Goal: Information Seeking & Learning: Learn about a topic

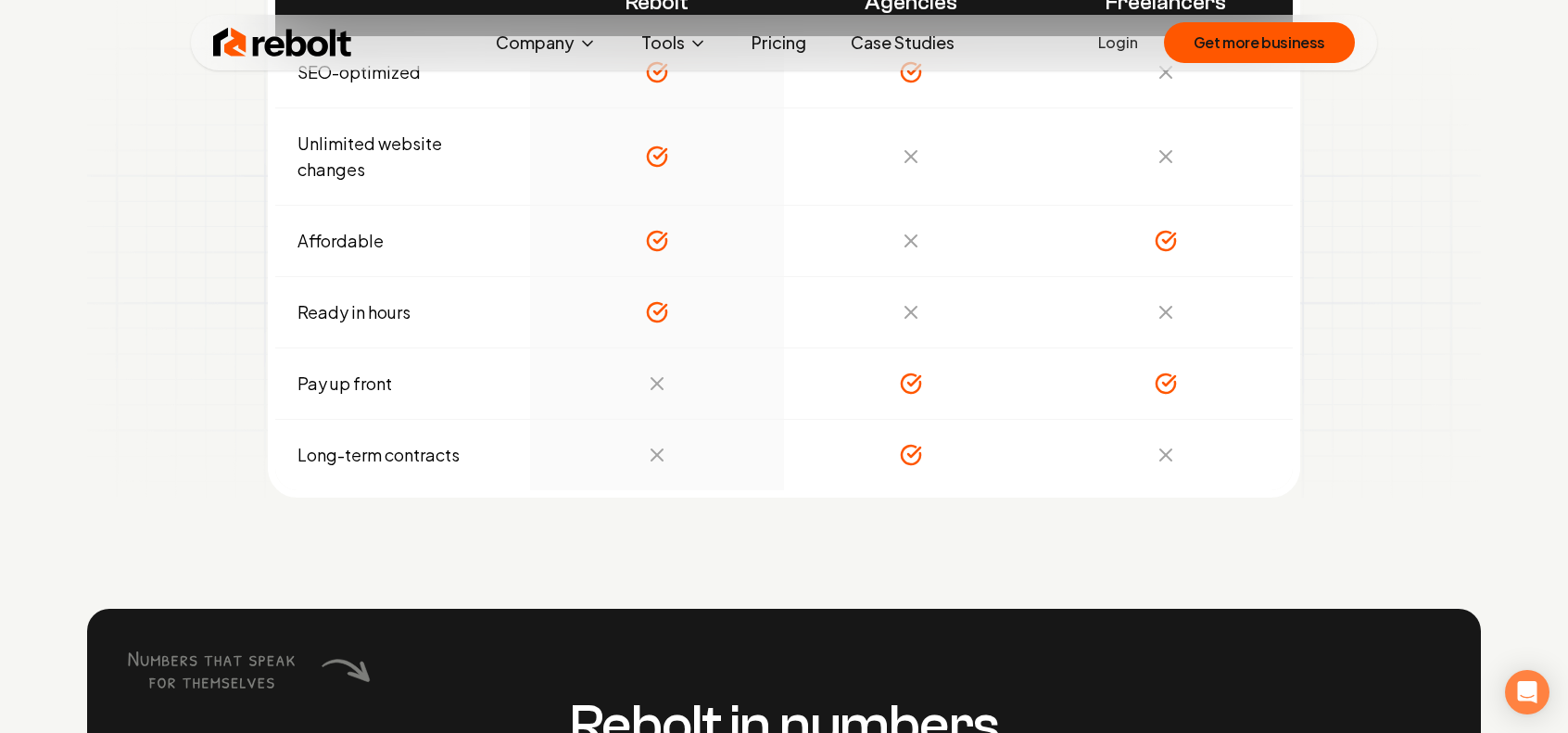
scroll to position [6349, 0]
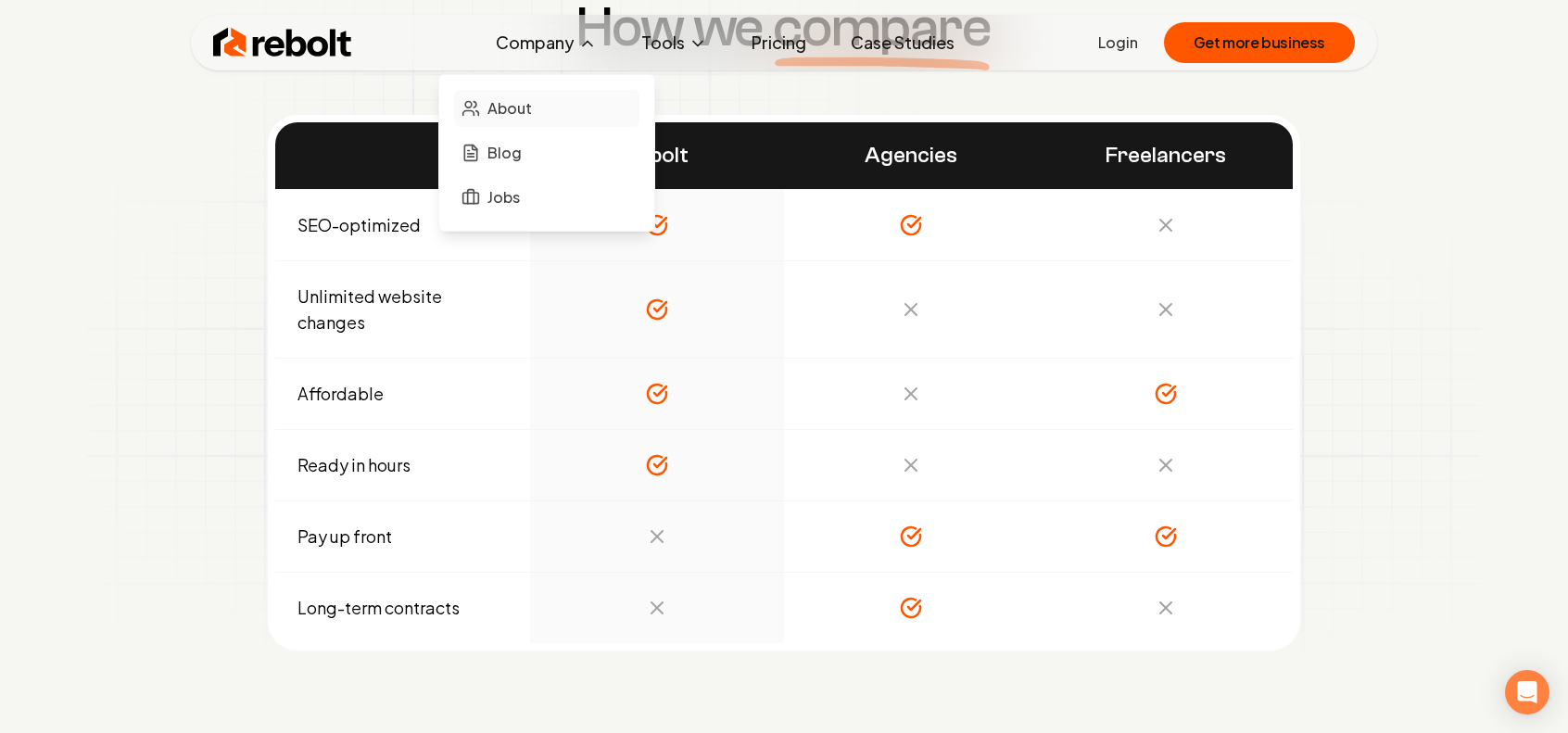
click at [523, 100] on span "About" at bounding box center [509, 108] width 44 height 23
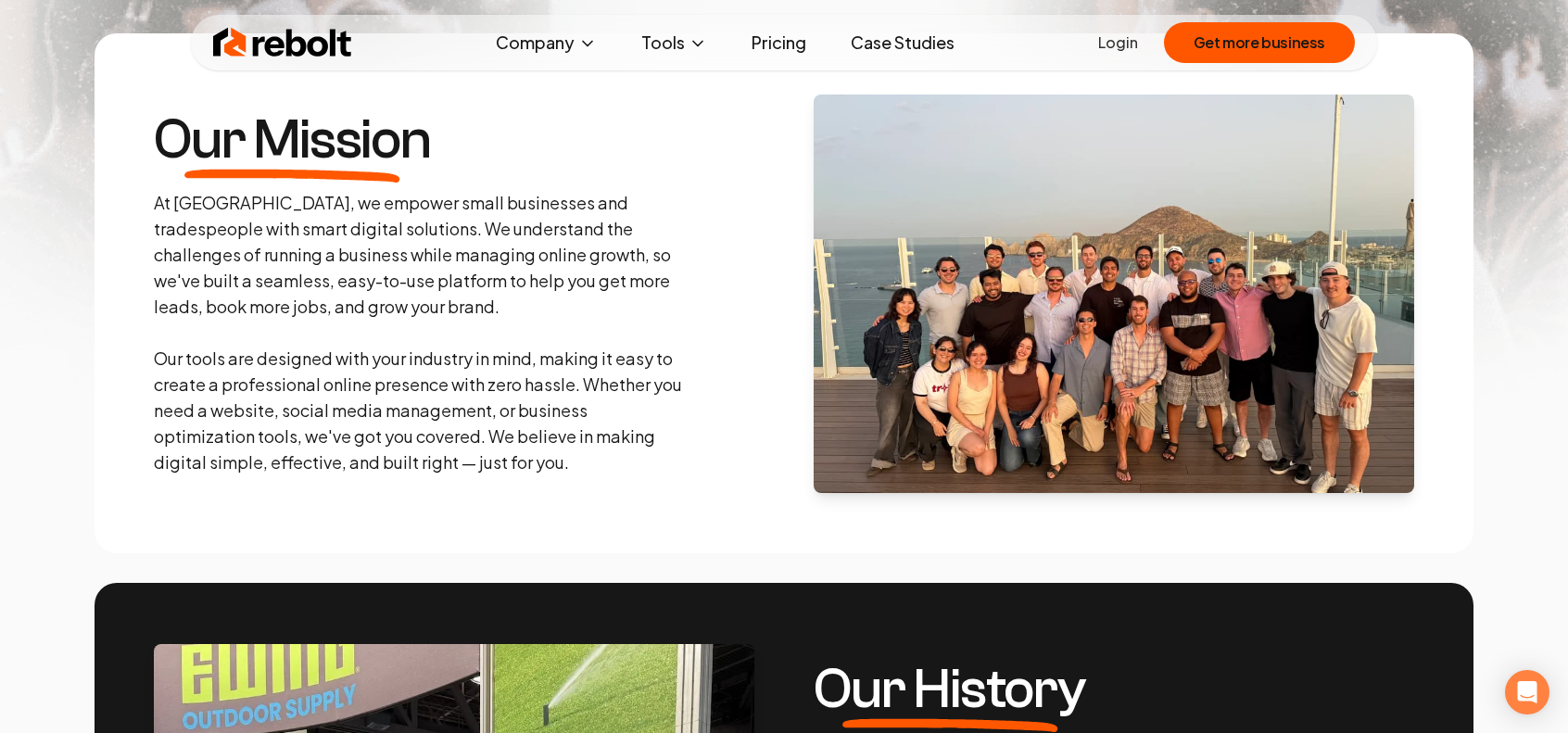
scroll to position [278, 0]
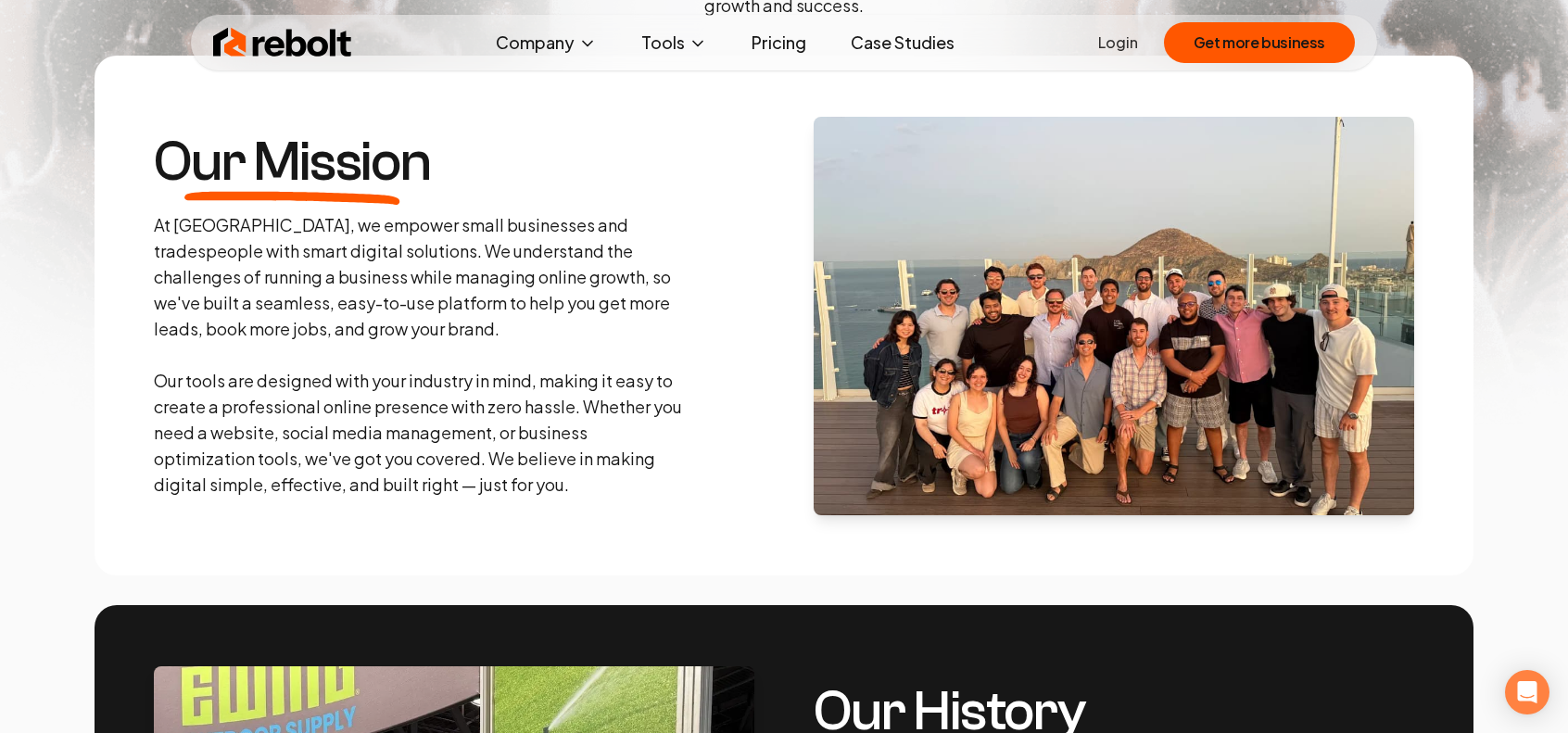
click at [271, 217] on p "At [GEOGRAPHIC_DATA], we empower small businesses and tradespeople with smart d…" at bounding box center [420, 355] width 533 height 285
drag, startPoint x: 271, startPoint y: 217, endPoint x: 601, endPoint y: 228, distance: 330.2
click at [601, 228] on p "At [GEOGRAPHIC_DATA], we empower small businesses and tradespeople with smart d…" at bounding box center [420, 355] width 533 height 285
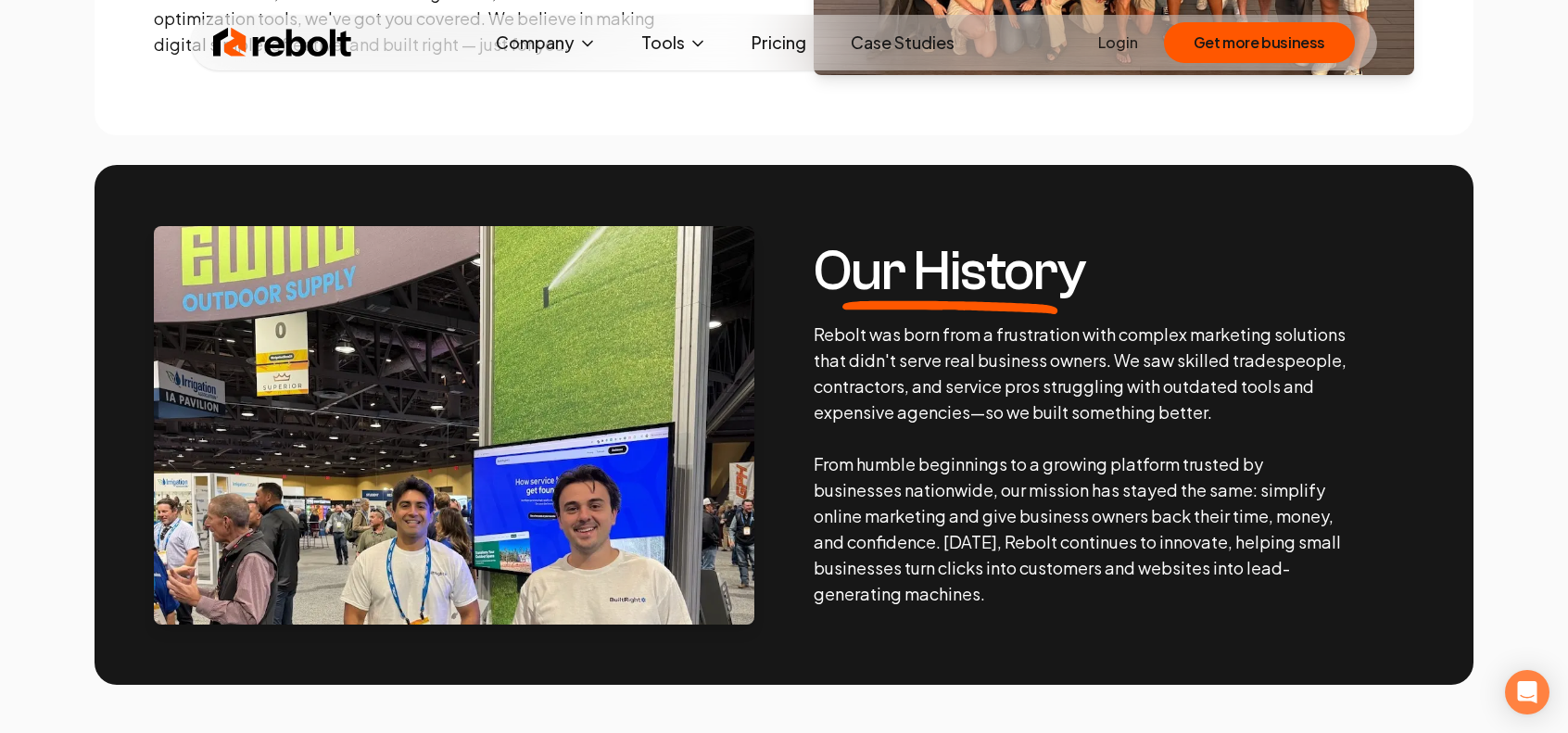
scroll to position [741, 0]
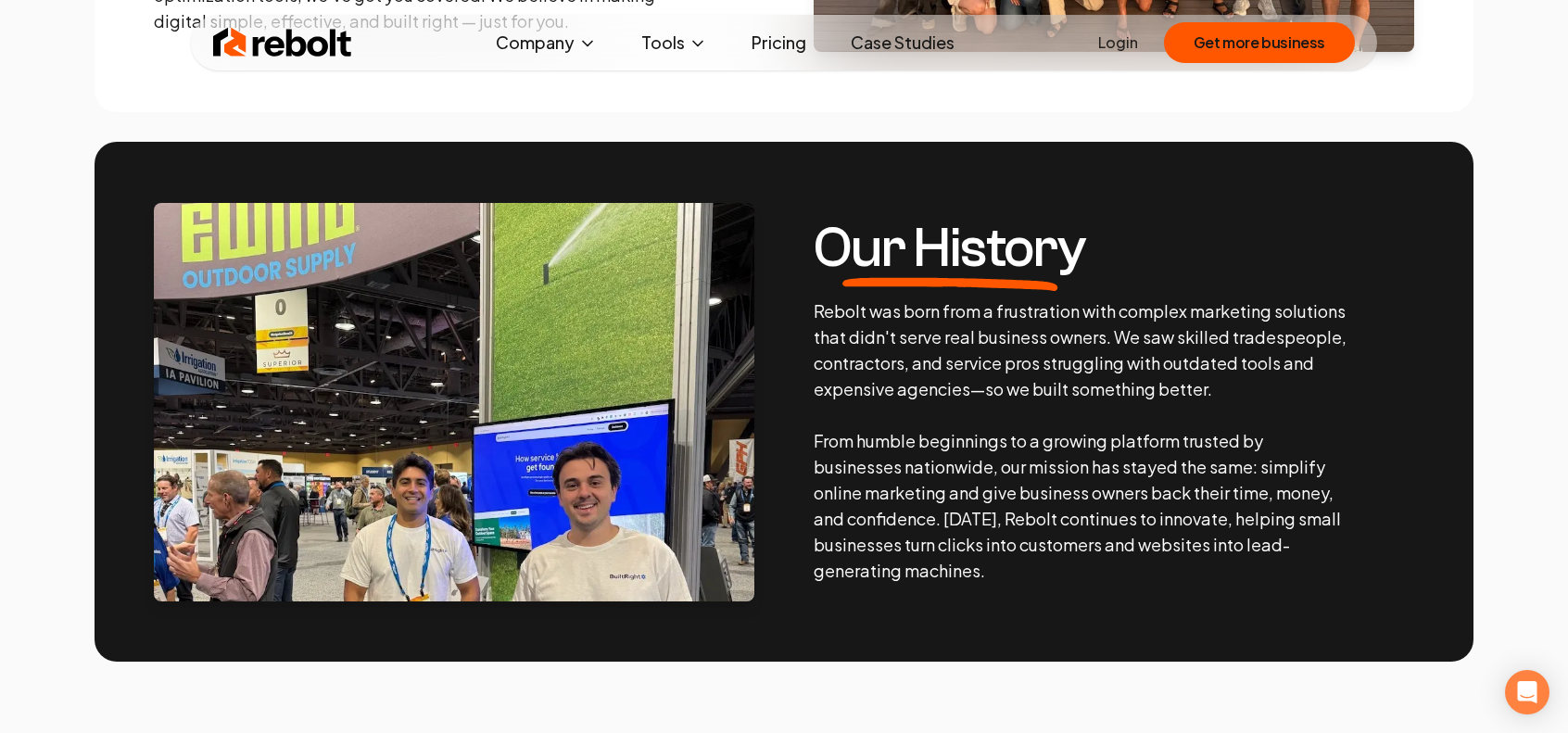
click at [964, 342] on p "Rebolt was born from a frustration with complex marketing solutions that didn't…" at bounding box center [1080, 441] width 533 height 285
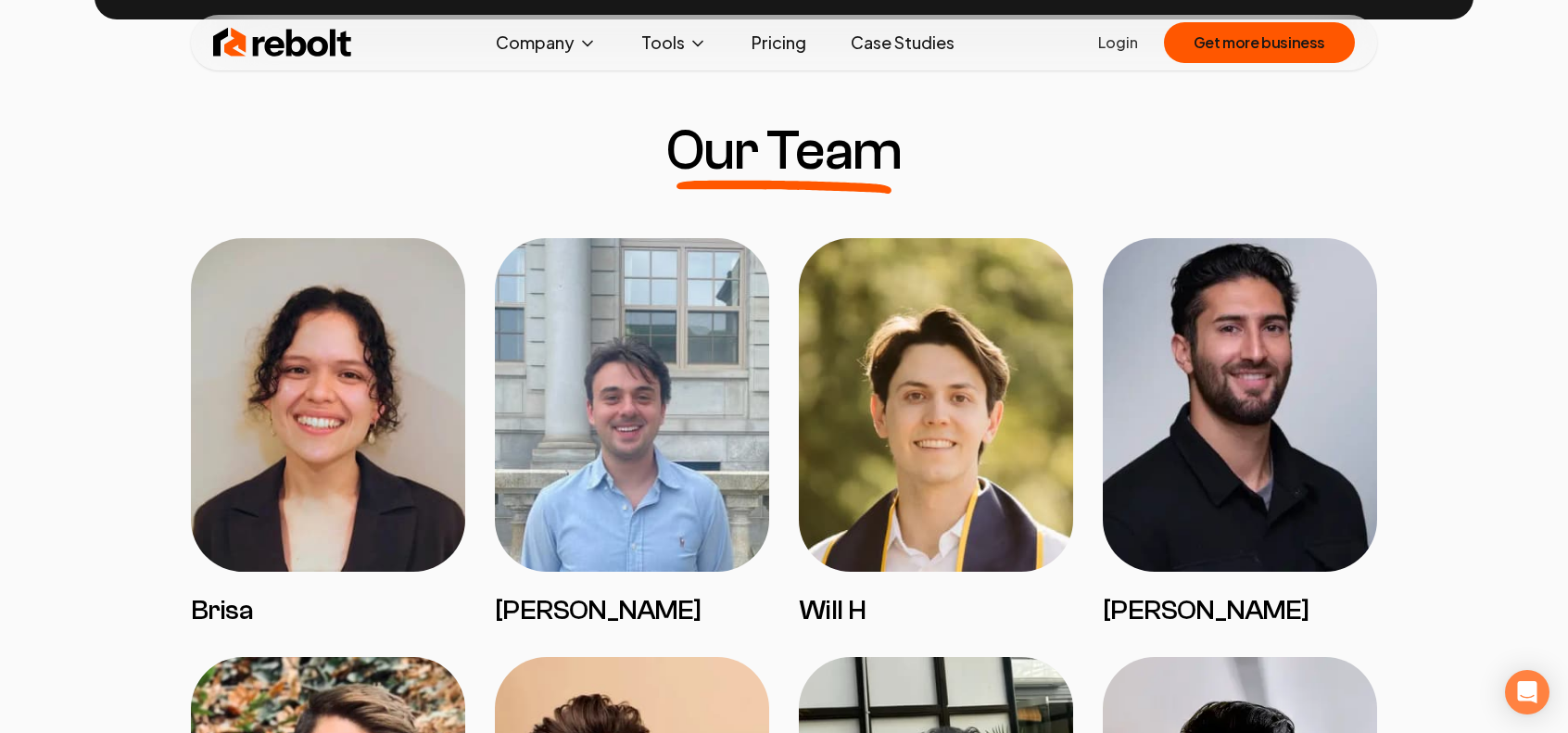
scroll to position [1390, 0]
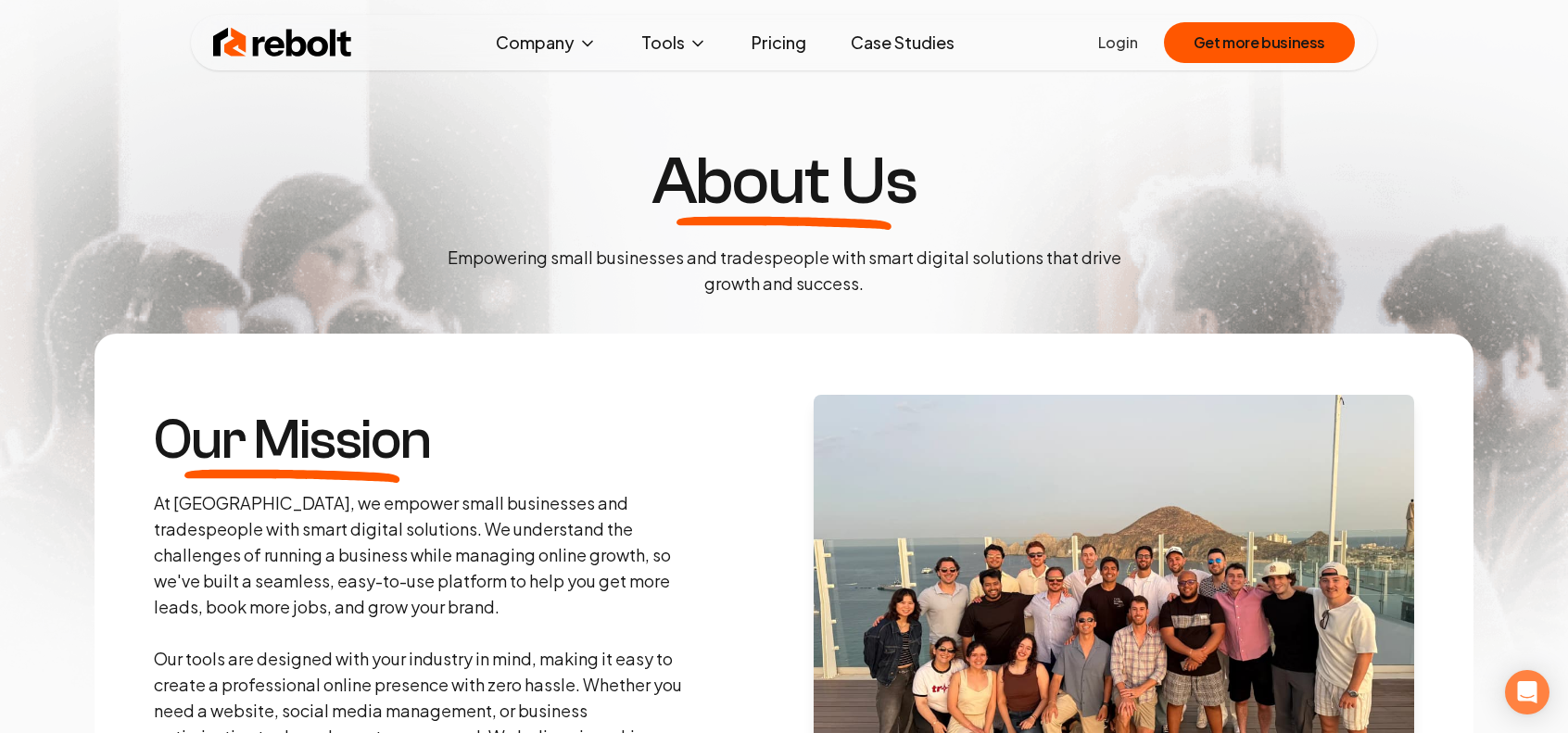
scroll to position [1390, 0]
